Goal: Task Accomplishment & Management: Complete application form

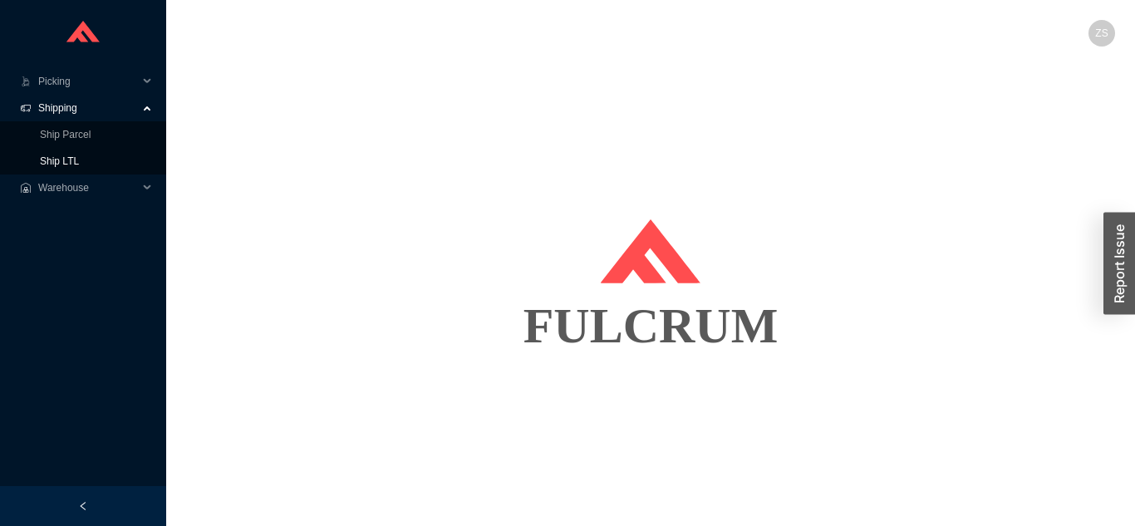
click at [79, 164] on link "Ship LTL" at bounding box center [59, 161] width 39 height 12
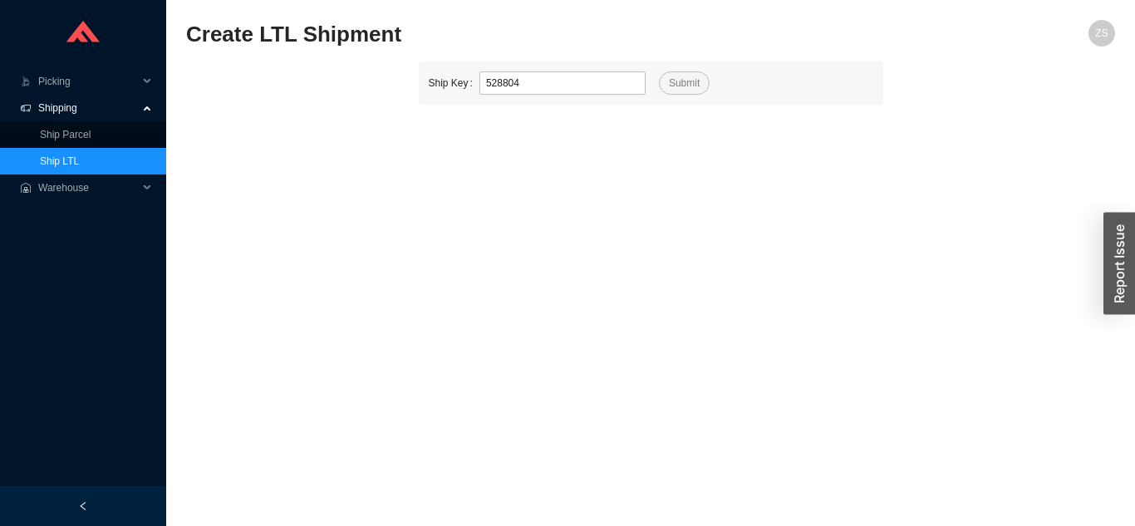
type input "528804"
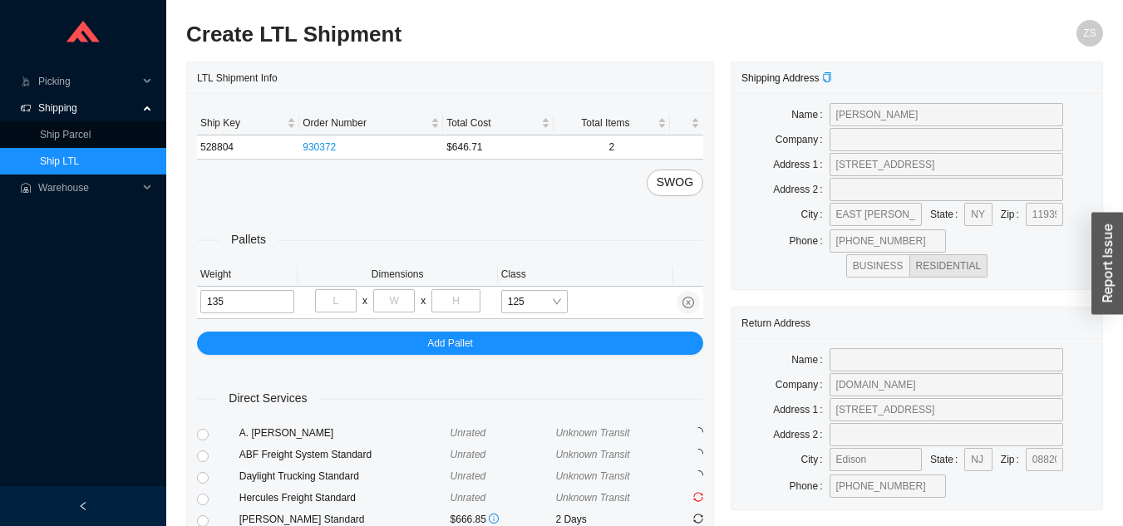
type input "135"
click at [341, 297] on input "tel" at bounding box center [336, 300] width 42 height 23
type input "68"
click at [397, 303] on input "tel" at bounding box center [394, 300] width 42 height 23
type input "35"
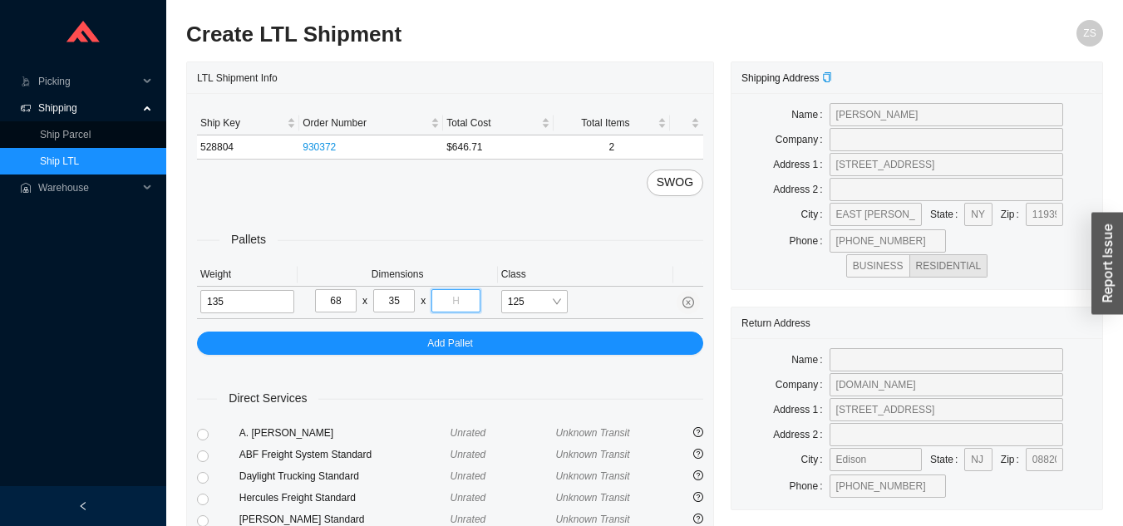
click at [468, 301] on input "tel" at bounding box center [455, 300] width 48 height 23
type input "30"
click at [402, 309] on input "35" at bounding box center [394, 300] width 42 height 23
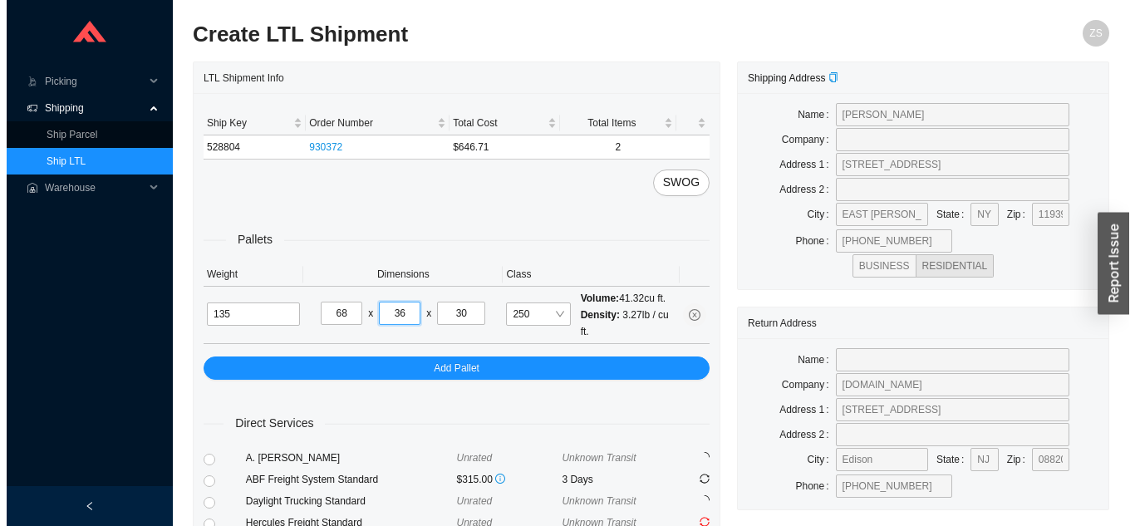
scroll to position [227, 0]
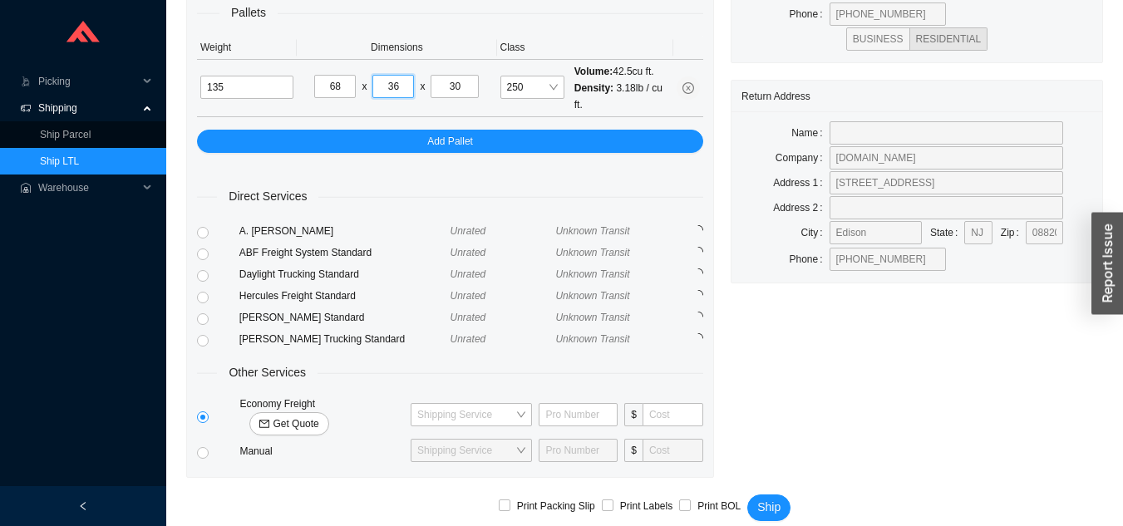
type input "36"
click at [318, 416] on span "Get Quote" at bounding box center [296, 424] width 46 height 17
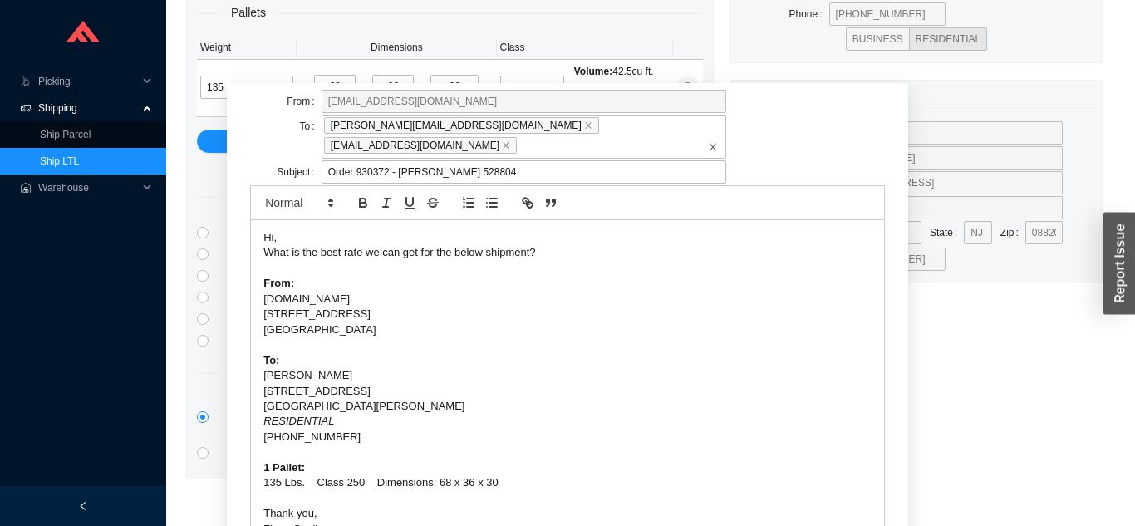
scroll to position [103, 0]
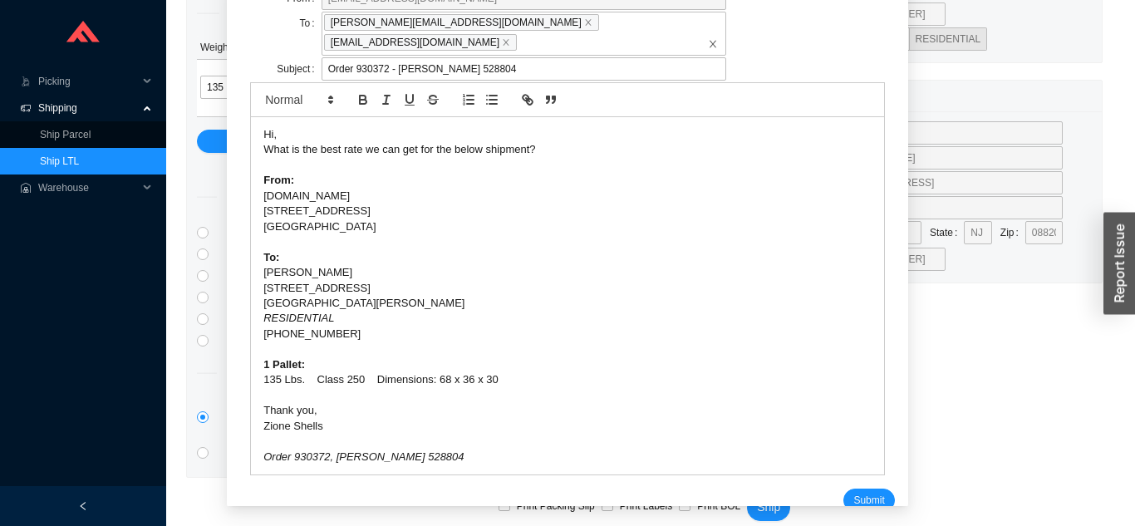
click at [855, 501] on div "From warehouse@asbathnj.com To yidel@economyfreightinc.com yaffa@economyfreight…" at bounding box center [568, 249] width 682 height 552
click at [855, 492] on span "Submit" at bounding box center [869, 500] width 31 height 17
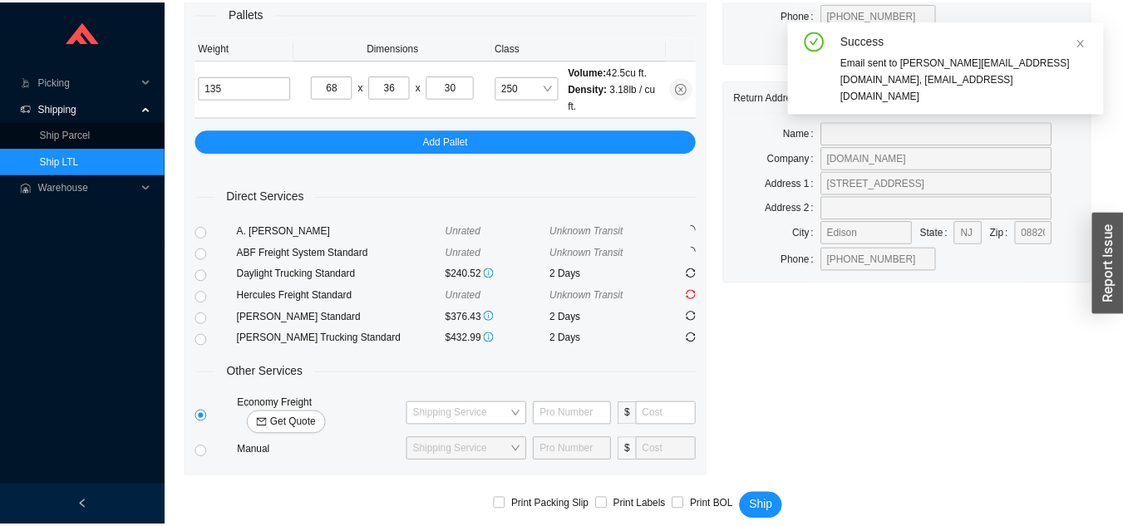
scroll to position [20, 0]
